Goal: Task Accomplishment & Management: Use online tool/utility

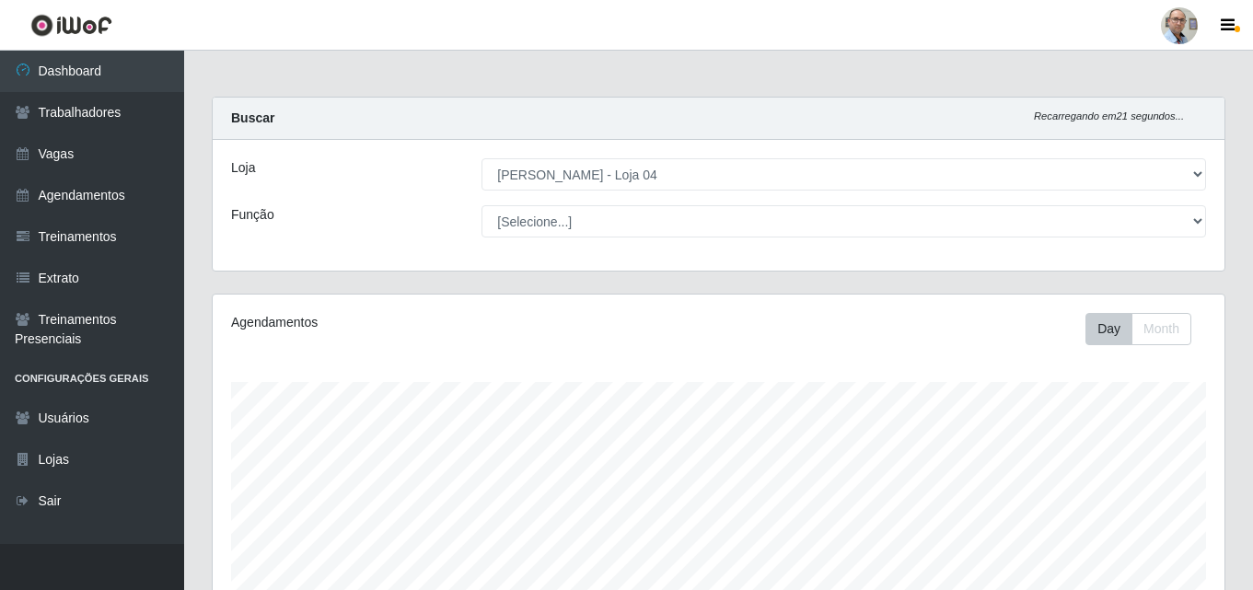
select select "251"
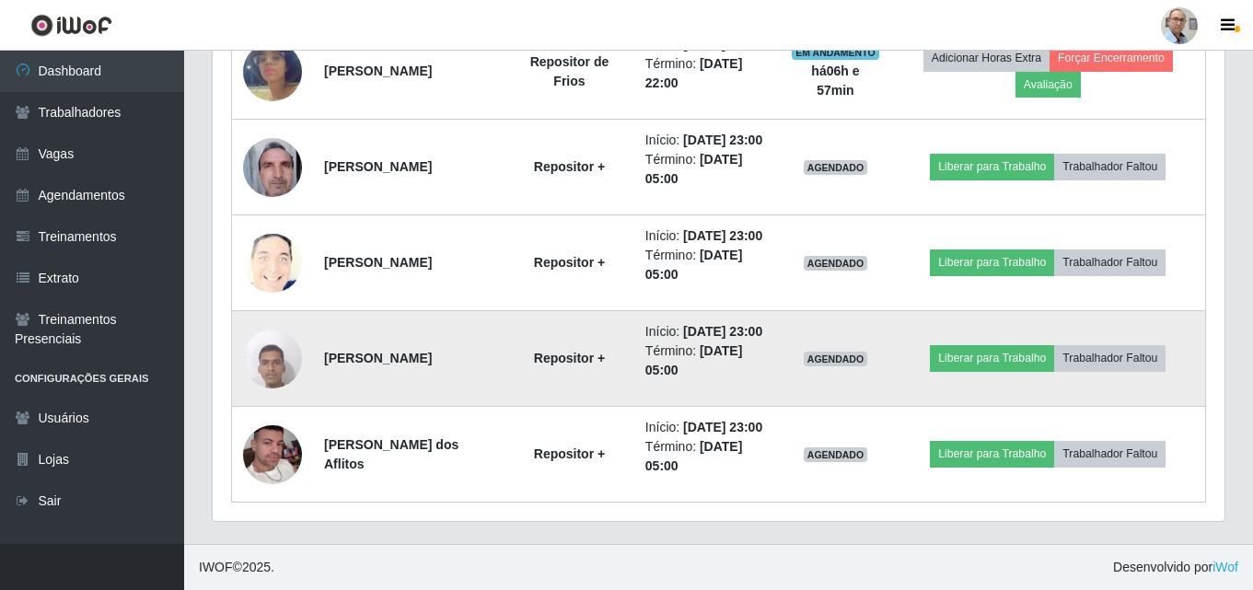
scroll to position [552, 0]
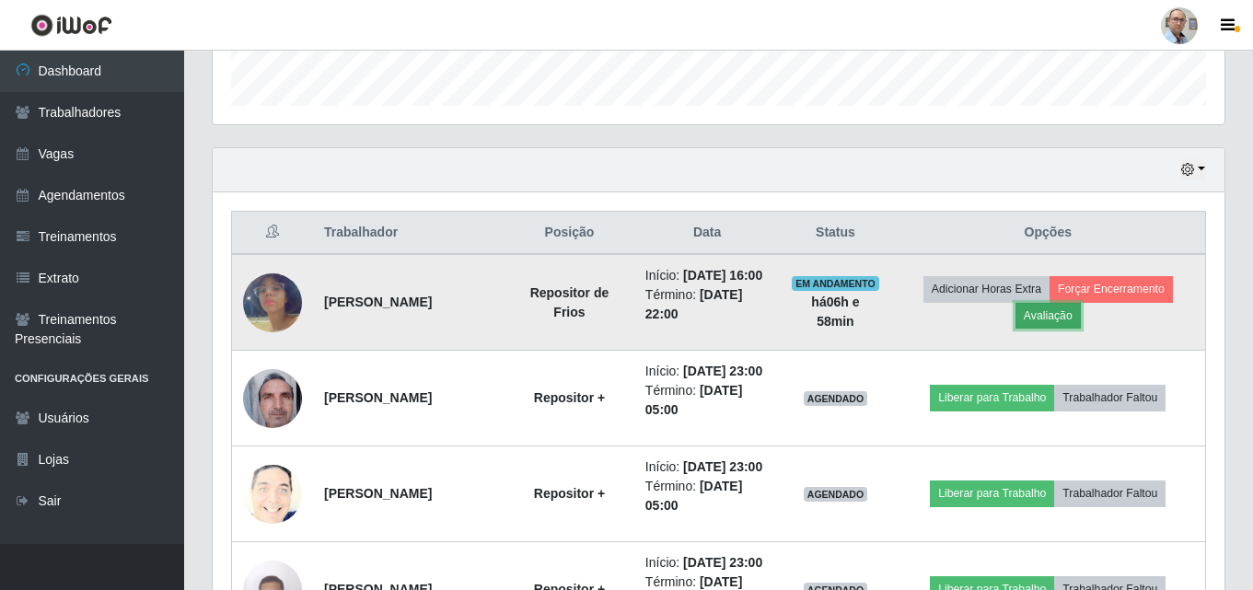
click at [1072, 323] on button "Avaliação" at bounding box center [1048, 316] width 65 height 26
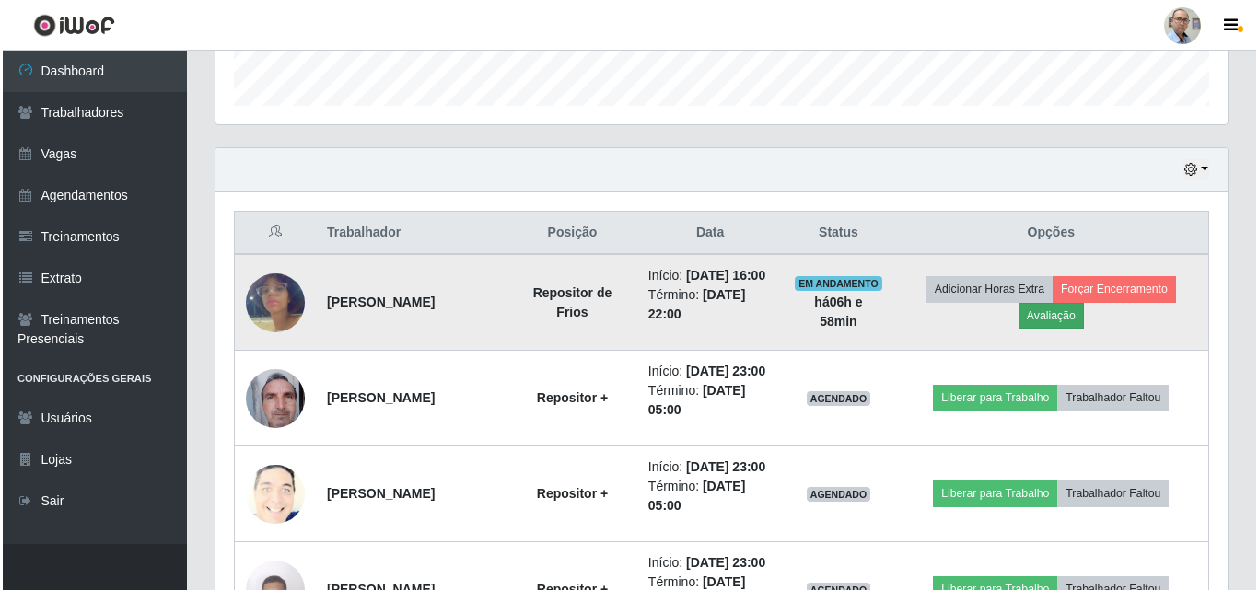
scroll to position [382, 1003]
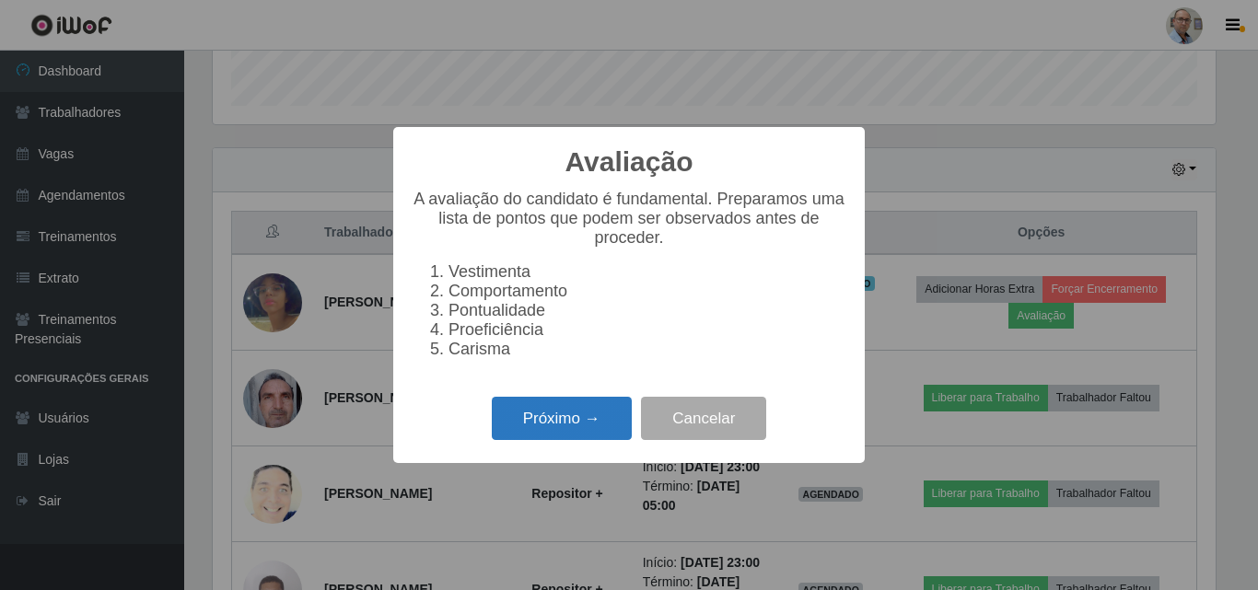
click at [546, 419] on button "Próximo →" at bounding box center [562, 418] width 140 height 43
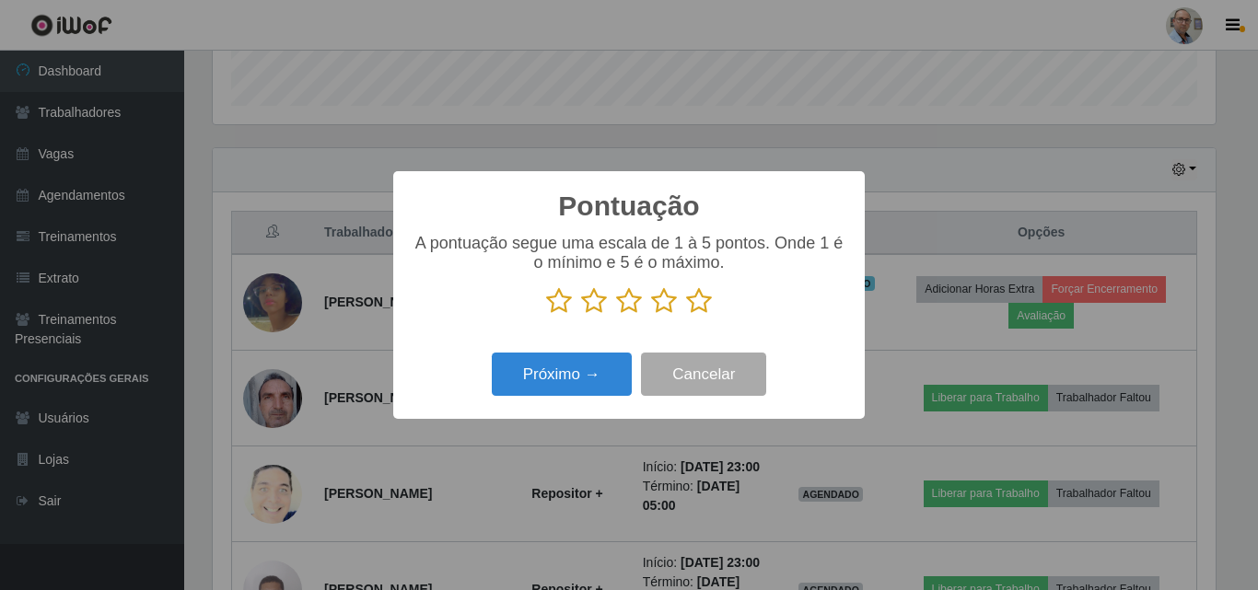
click at [698, 313] on icon at bounding box center [699, 301] width 26 height 28
click at [686, 315] on input "radio" at bounding box center [686, 315] width 0 height 0
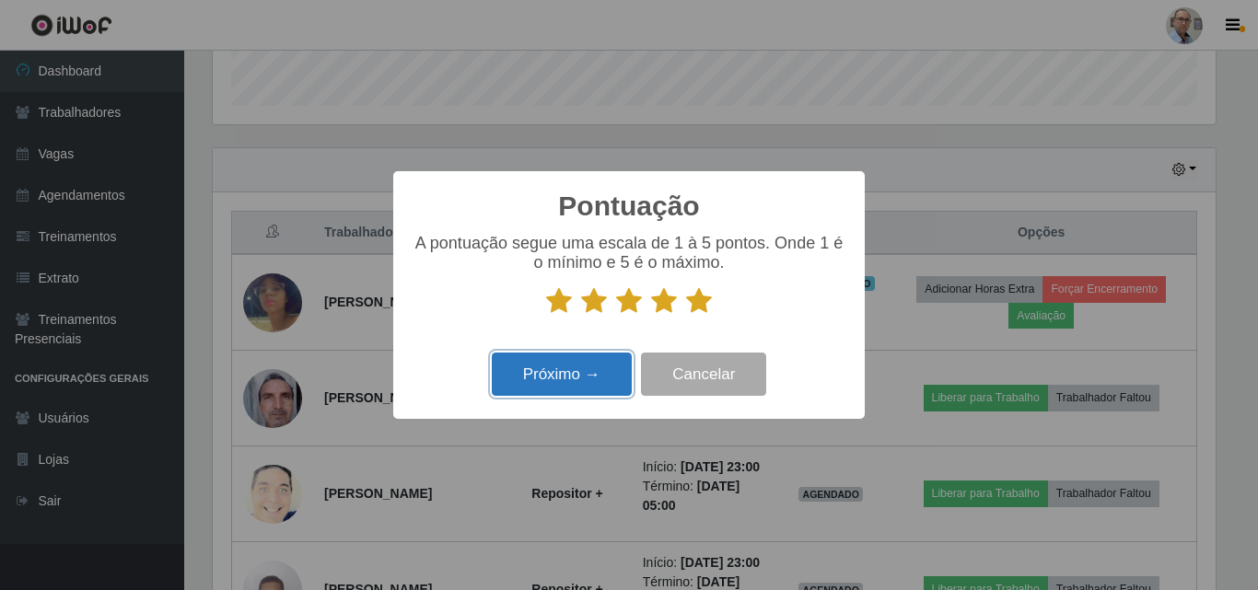
click at [562, 380] on button "Próximo →" at bounding box center [562, 374] width 140 height 43
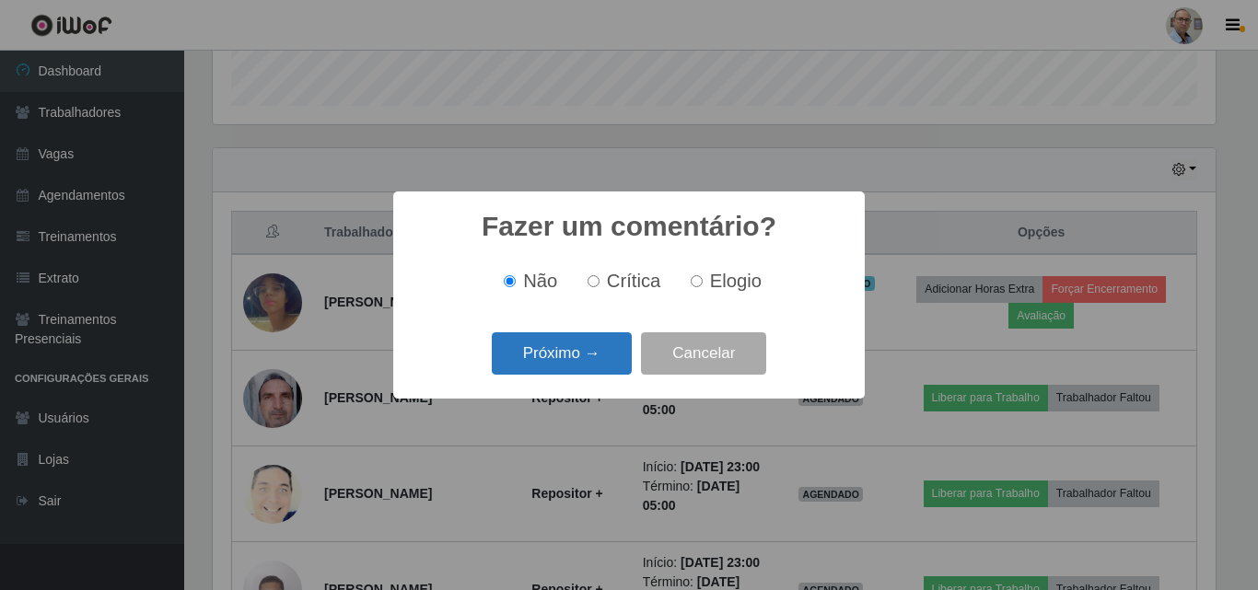
click at [549, 358] on button "Próximo →" at bounding box center [562, 353] width 140 height 43
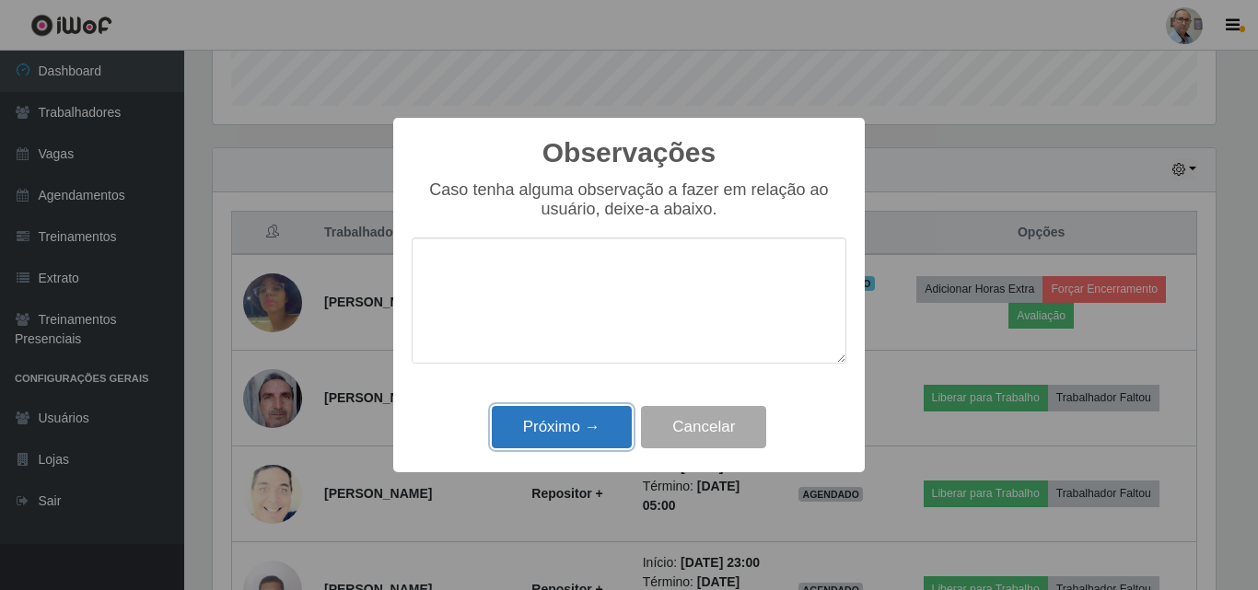
click at [549, 433] on button "Próximo →" at bounding box center [562, 427] width 140 height 43
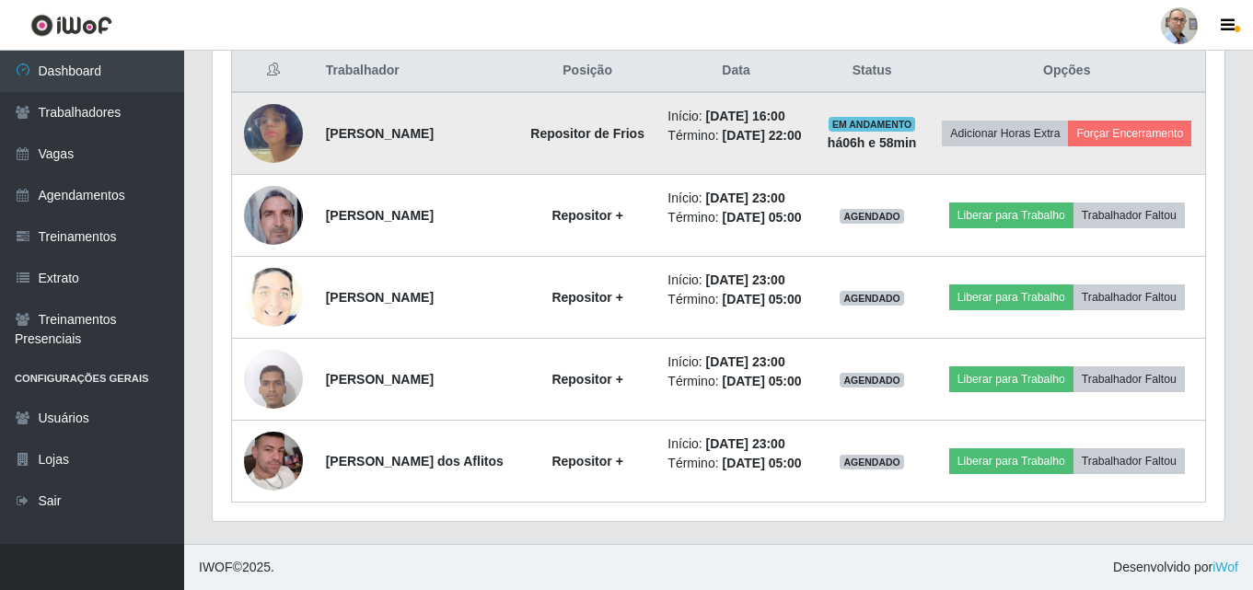
scroll to position [784, 0]
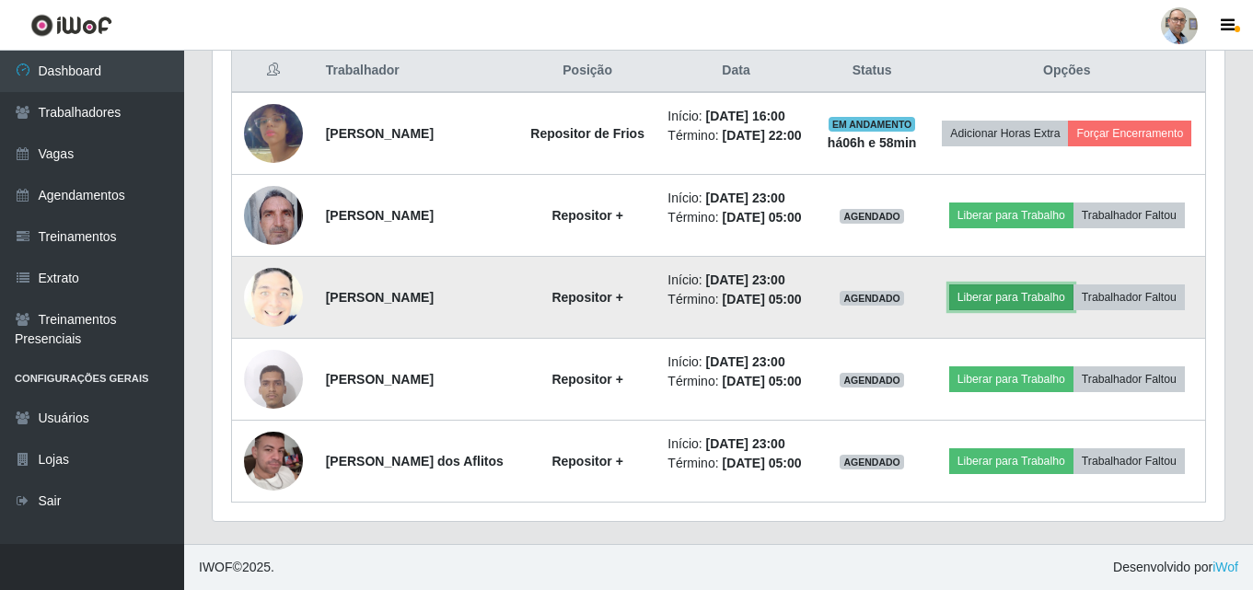
click at [1074, 284] on button "Liberar para Trabalho" at bounding box center [1011, 297] width 124 height 26
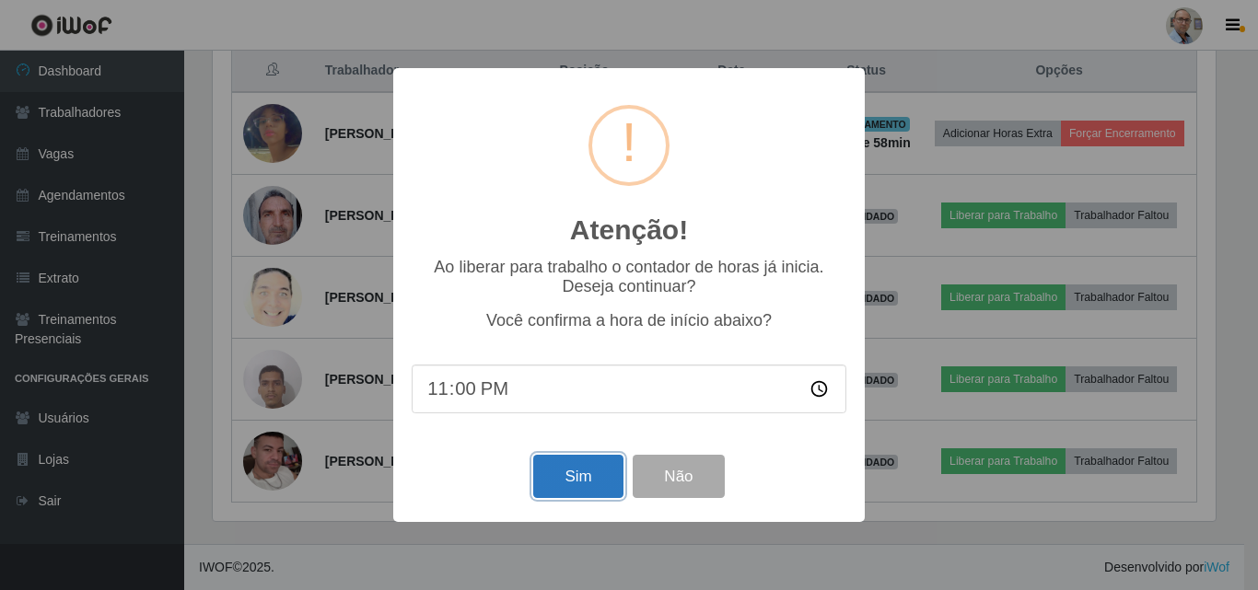
click at [582, 476] on button "Sim" at bounding box center [577, 476] width 89 height 43
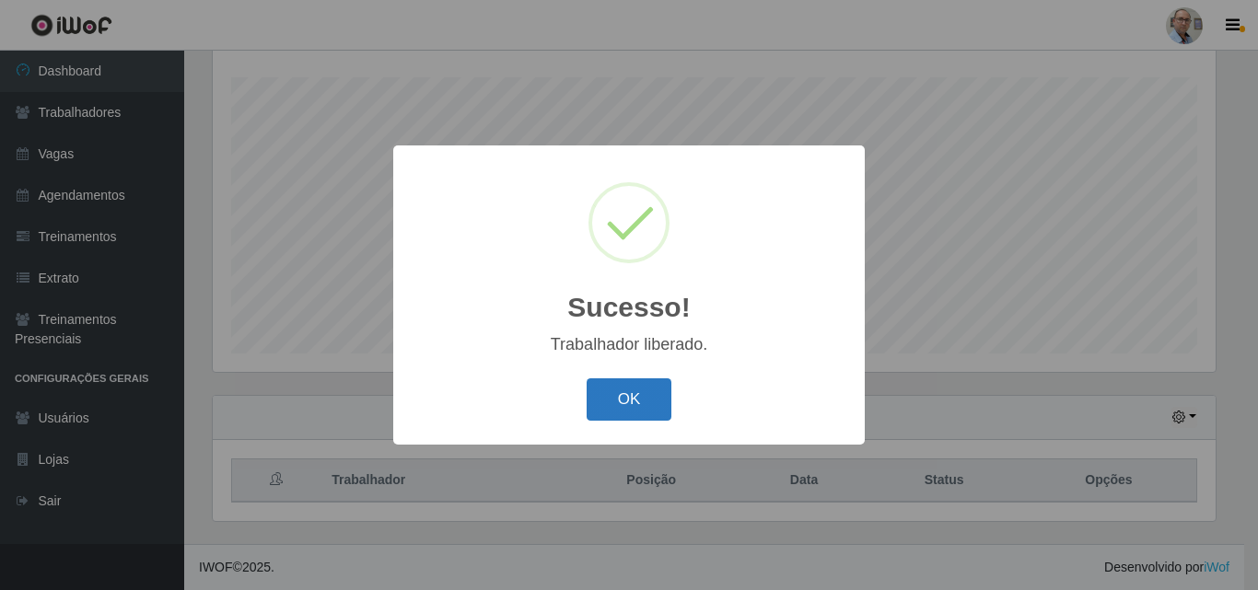
click at [586, 406] on div "OK Cancel" at bounding box center [629, 399] width 435 height 52
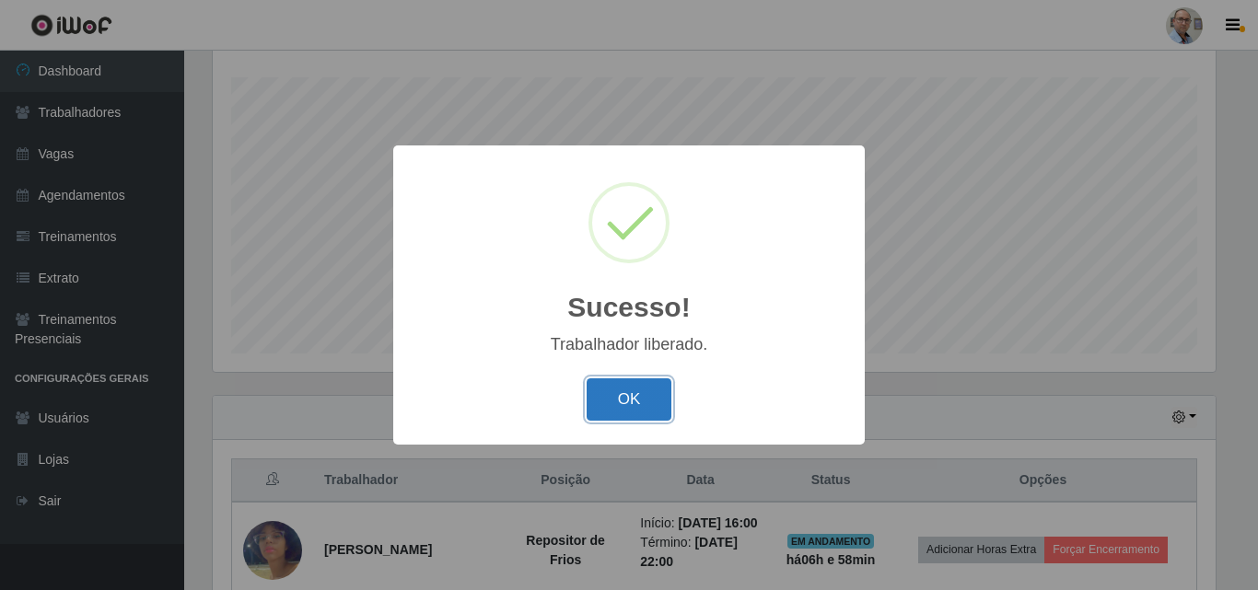
click at [639, 387] on button "OK" at bounding box center [629, 399] width 86 height 43
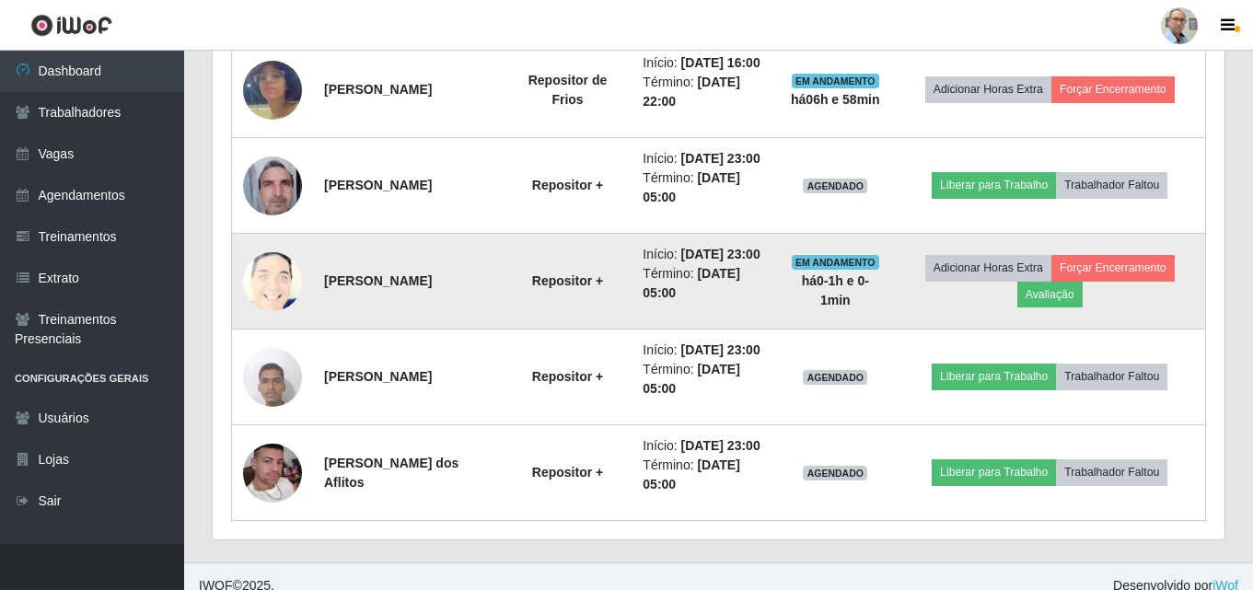
scroll to position [857, 0]
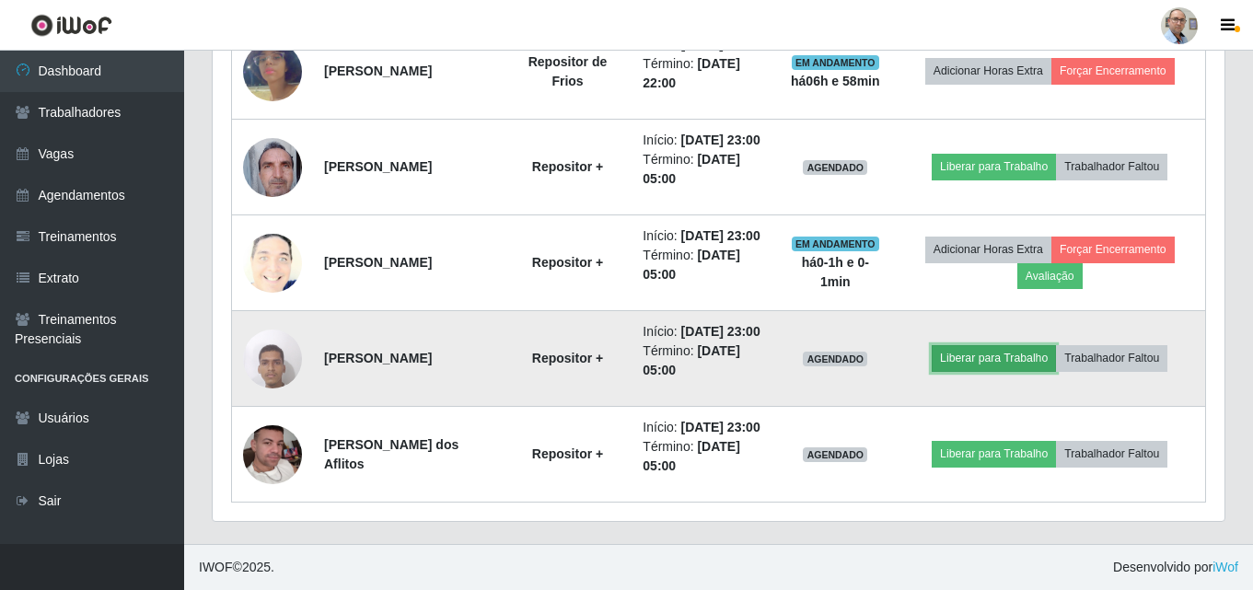
click at [996, 359] on button "Liberar para Trabalho" at bounding box center [994, 358] width 124 height 26
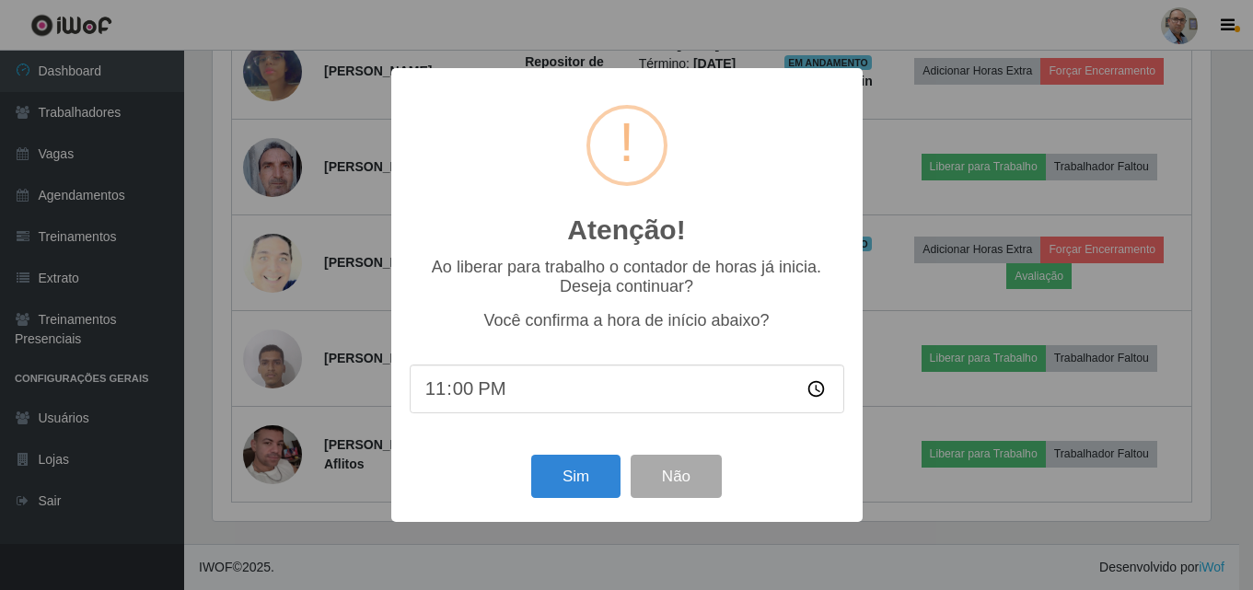
scroll to position [382, 1003]
click at [579, 482] on button "Sim" at bounding box center [577, 476] width 89 height 43
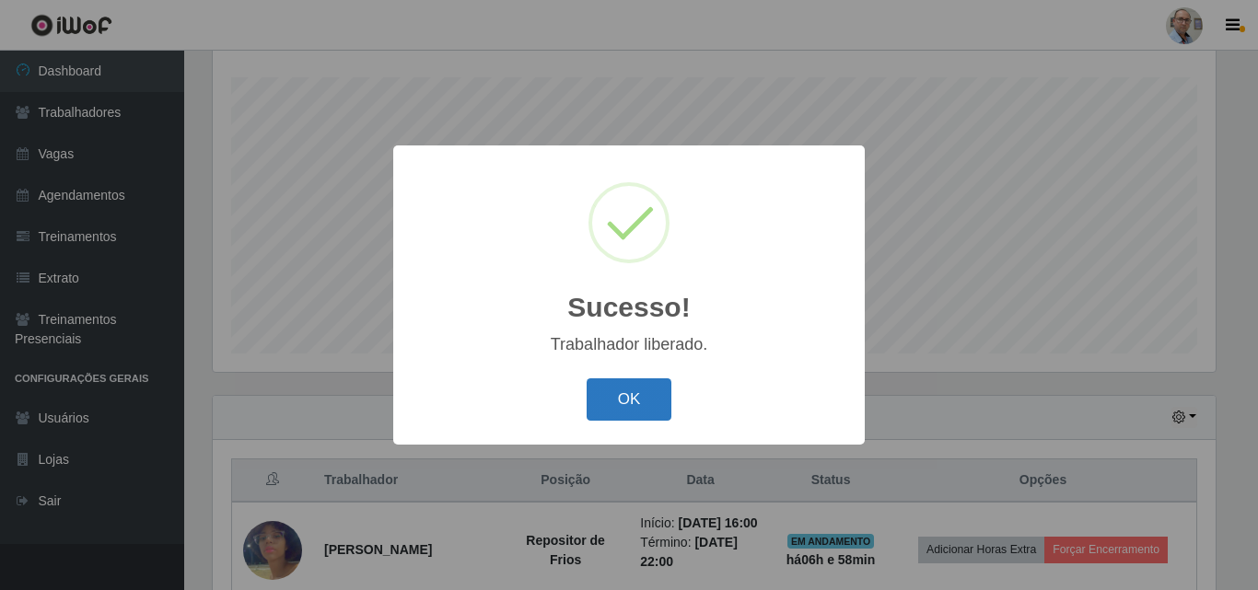
click at [613, 404] on button "OK" at bounding box center [629, 399] width 86 height 43
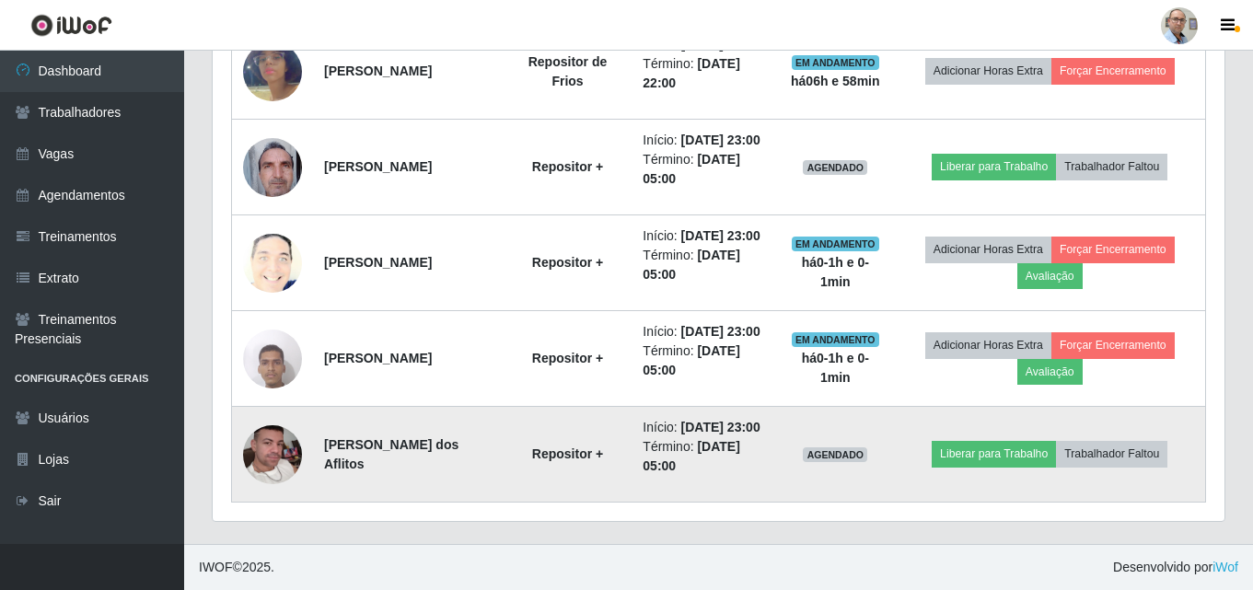
scroll to position [880, 0]
click at [981, 447] on button "Liberar para Trabalho" at bounding box center [994, 454] width 124 height 26
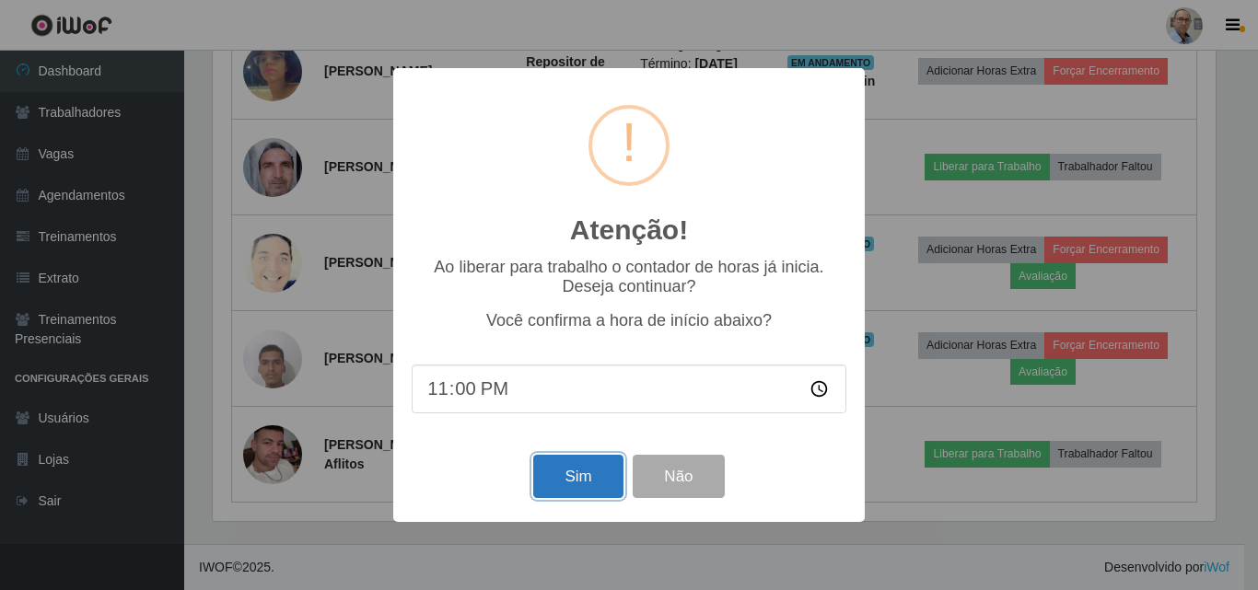
click at [573, 482] on button "Sim" at bounding box center [577, 476] width 89 height 43
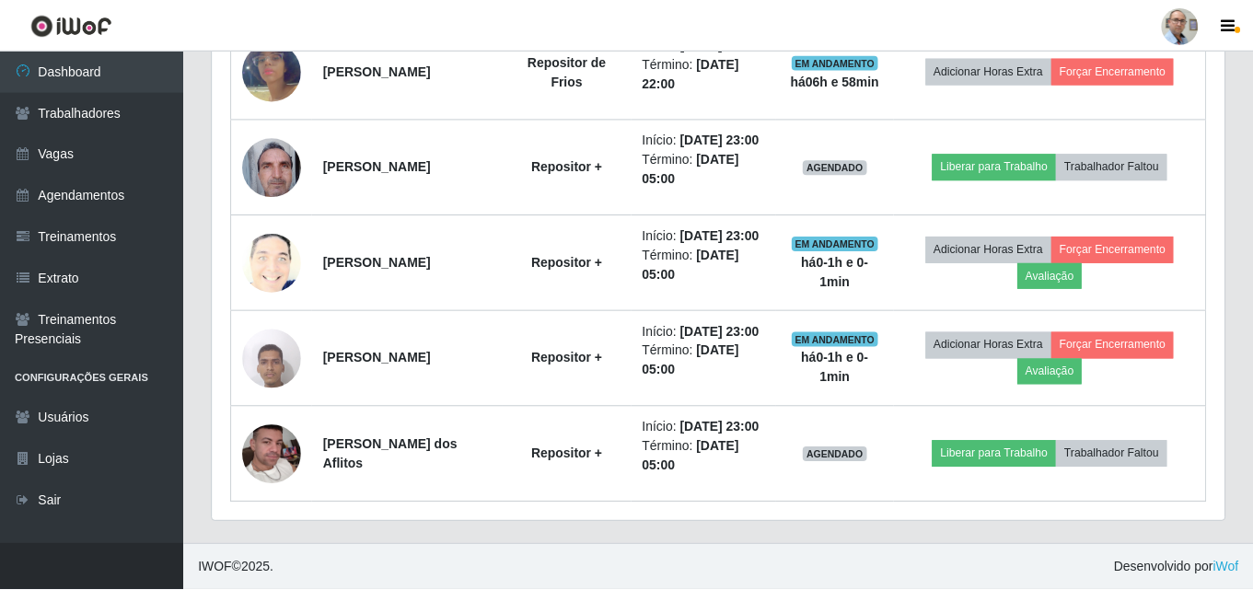
scroll to position [0, 0]
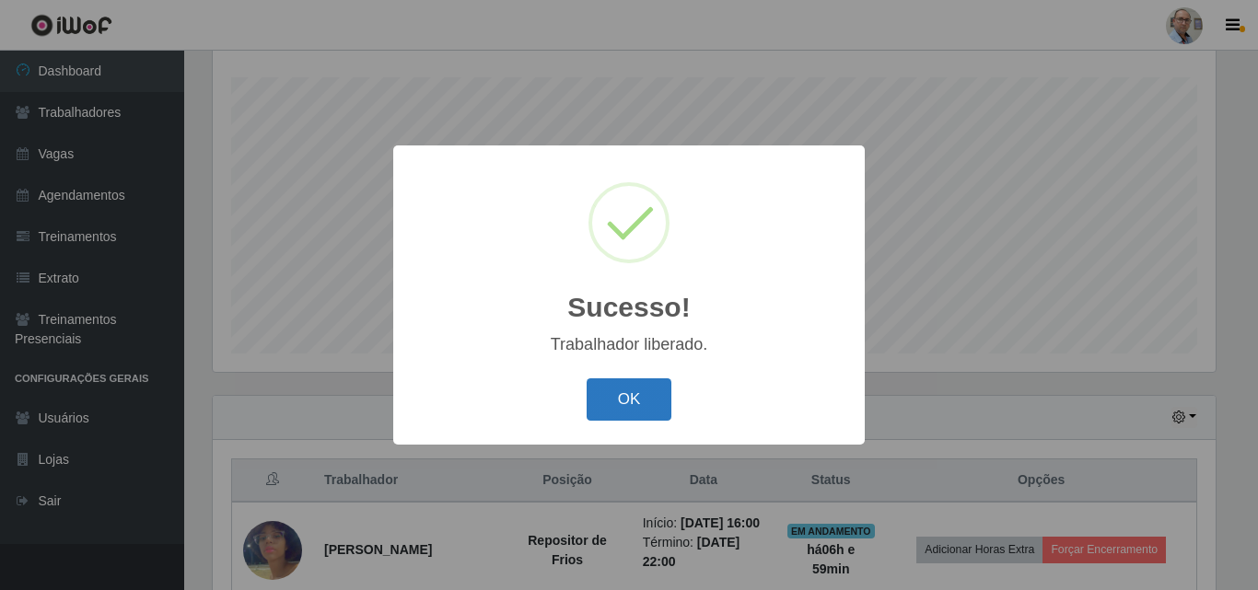
click at [605, 392] on button "OK" at bounding box center [629, 399] width 86 height 43
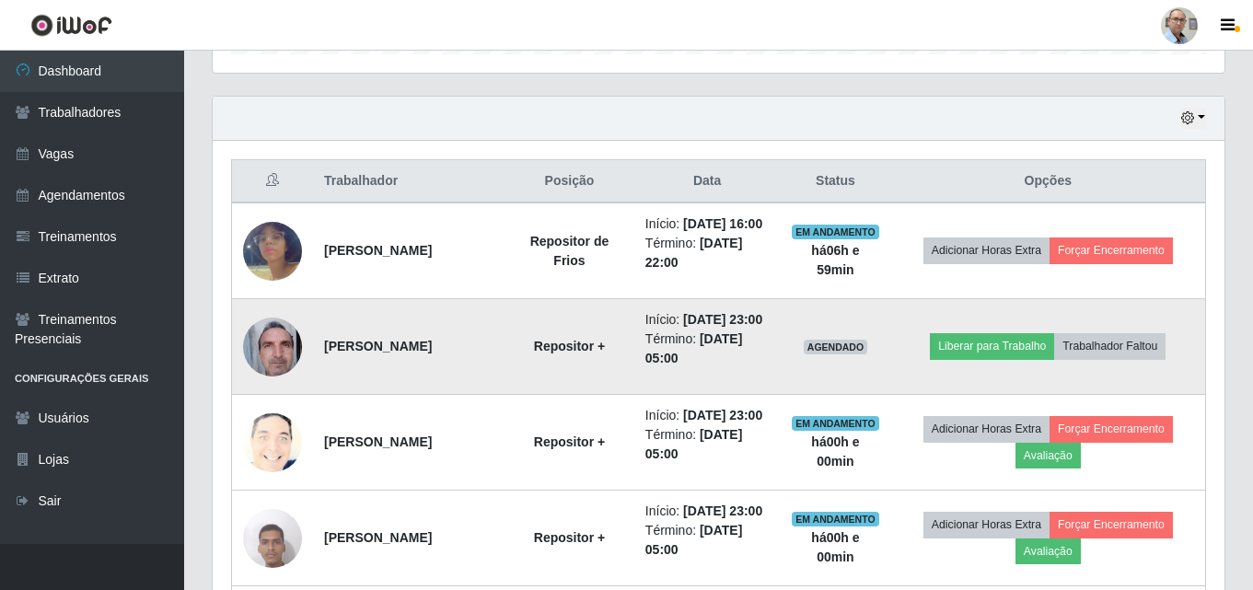
click at [279, 372] on img at bounding box center [272, 347] width 59 height 78
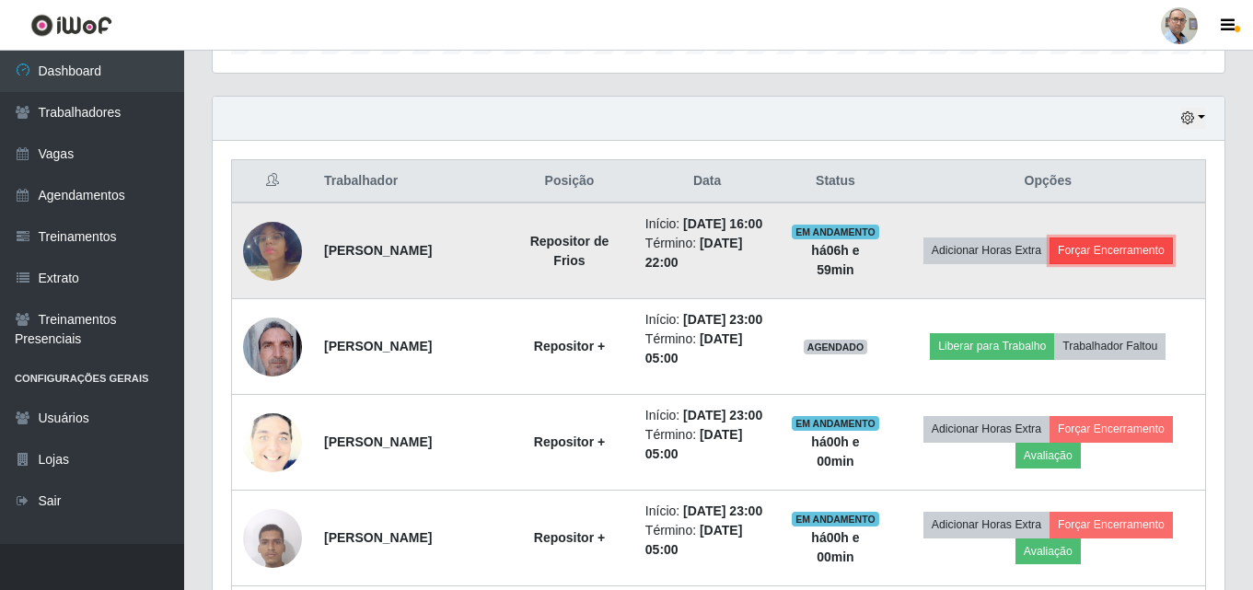
click at [1125, 263] on button "Forçar Encerramento" at bounding box center [1111, 251] width 123 height 26
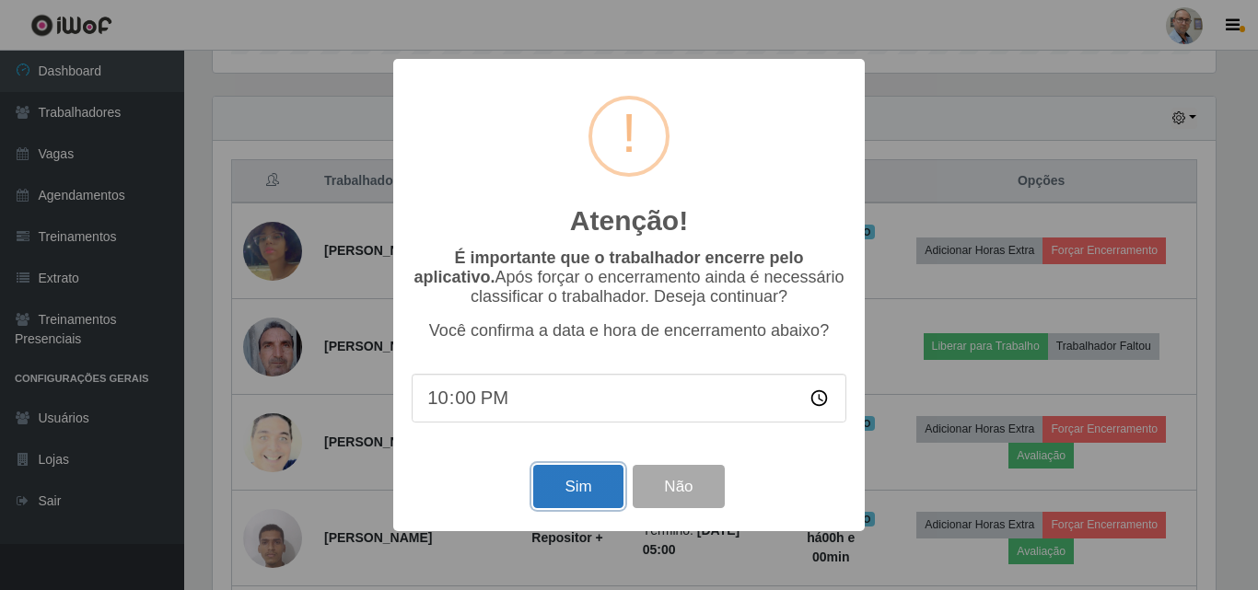
click at [551, 498] on button "Sim" at bounding box center [577, 486] width 89 height 43
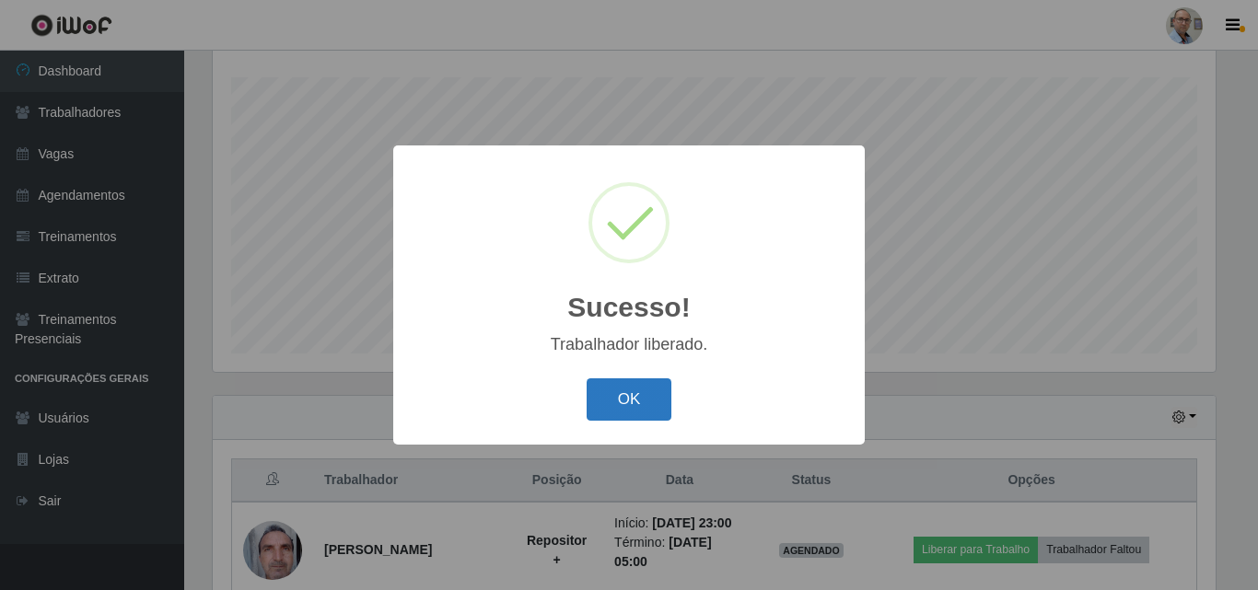
click at [619, 403] on button "OK" at bounding box center [629, 399] width 86 height 43
